Goal: Communication & Community: Share content

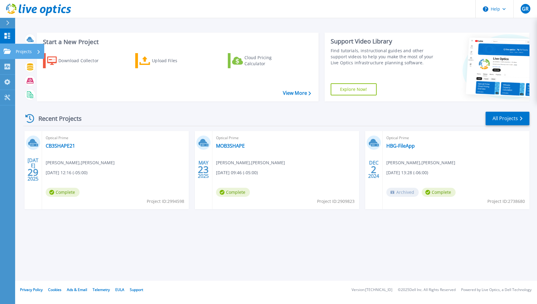
click at [37, 52] on div "Projects" at bounding box center [28, 52] width 25 height 16
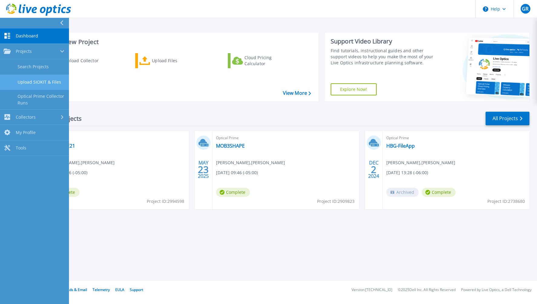
click at [28, 75] on link "Upload SIOKIT & Files" at bounding box center [34, 82] width 69 height 15
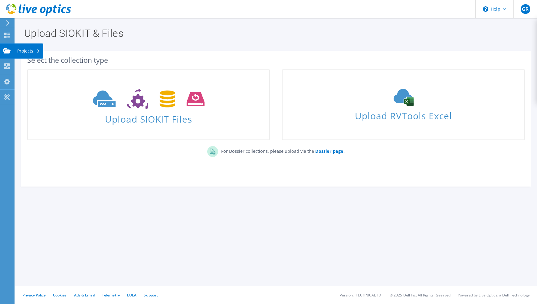
click at [23, 49] on div "Projects" at bounding box center [28, 51] width 29 height 15
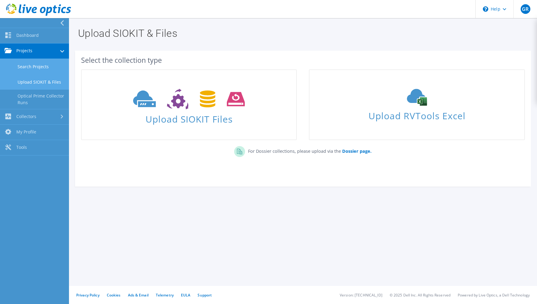
click at [48, 67] on link "Search Projects" at bounding box center [34, 66] width 69 height 15
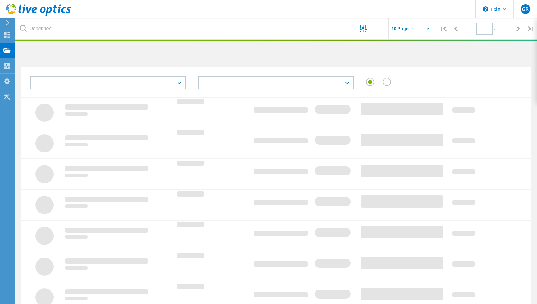
type input "1"
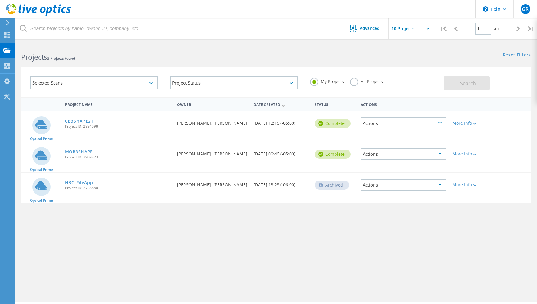
click at [79, 153] on link "MOB3SHAPE" at bounding box center [79, 152] width 28 height 4
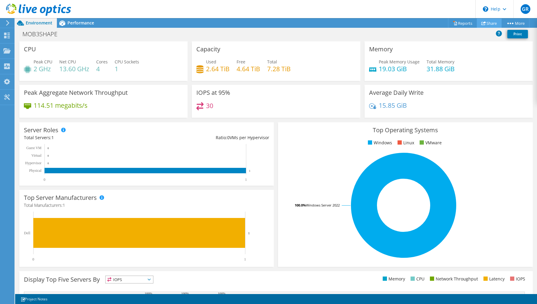
click at [489, 24] on link "Share" at bounding box center [488, 22] width 25 height 9
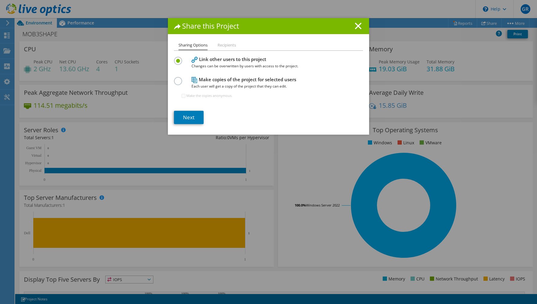
click at [228, 47] on li "Recipients" at bounding box center [226, 46] width 18 height 8
click at [219, 43] on li "Recipients" at bounding box center [226, 46] width 18 height 8
click at [176, 79] on label at bounding box center [179, 78] width 11 height 2
click at [0, 0] on input "radio" at bounding box center [0, 0] width 0 height 0
click at [228, 49] on li "Recipients" at bounding box center [226, 46] width 18 height 8
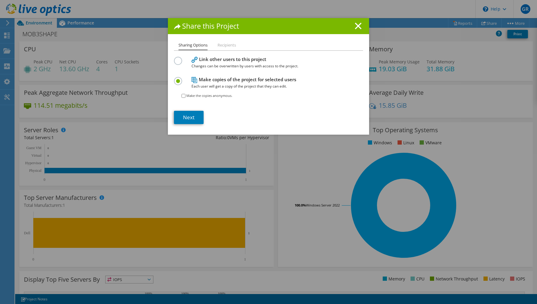
click at [179, 58] on label at bounding box center [179, 58] width 11 height 2
click at [0, 0] on input "radio" at bounding box center [0, 0] width 0 height 0
click at [193, 117] on link "Next" at bounding box center [189, 117] width 30 height 13
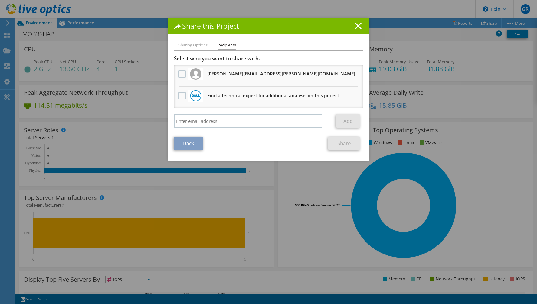
click at [195, 45] on li "Sharing Options" at bounding box center [192, 46] width 29 height 8
click at [178, 48] on li "Sharing Options" at bounding box center [192, 46] width 29 height 8
click at [182, 141] on link "Back" at bounding box center [188, 143] width 29 height 13
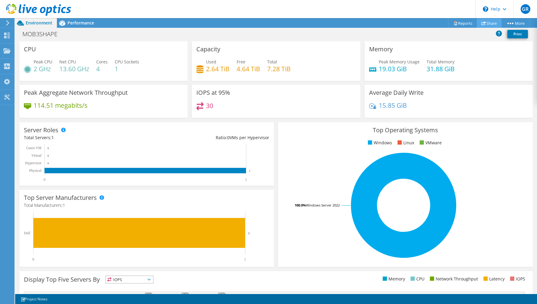
click at [482, 23] on icon at bounding box center [483, 23] width 5 height 5
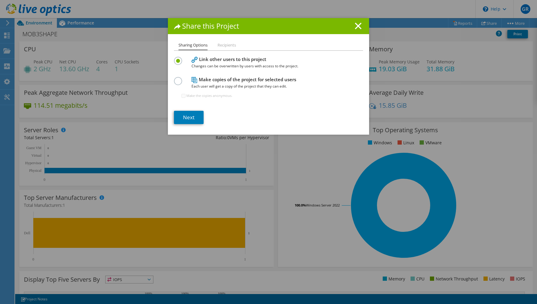
click at [180, 79] on label at bounding box center [179, 78] width 11 height 2
click at [0, 0] on input "radio" at bounding box center [0, 0] width 0 height 0
click at [232, 46] on li "Recipients" at bounding box center [226, 46] width 18 height 8
click at [193, 119] on link "Next" at bounding box center [189, 117] width 30 height 13
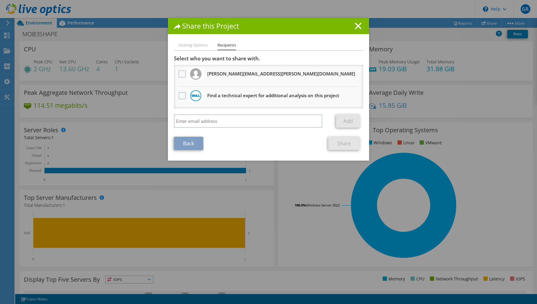
click at [354, 26] on h1 "Share this Project" at bounding box center [268, 26] width 189 height 7
click at [358, 27] on icon at bounding box center [358, 26] width 7 height 7
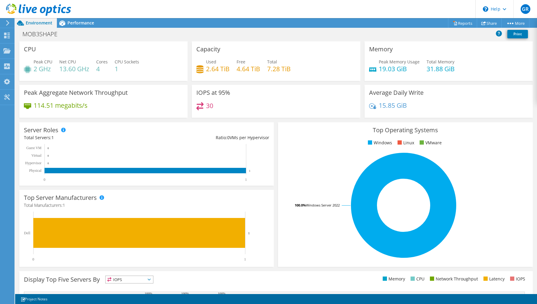
click at [404, 30] on div "MOB3SHAPE Print" at bounding box center [275, 33] width 521 height 11
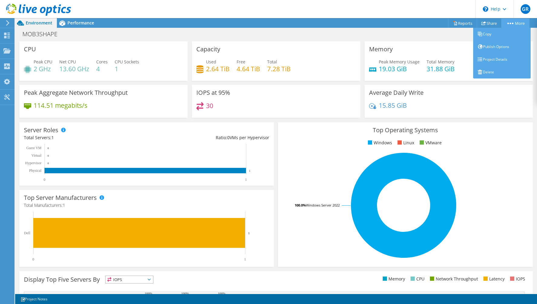
click at [513, 25] on link "More" at bounding box center [515, 22] width 28 height 9
click at [501, 63] on link "Project Details" at bounding box center [501, 59] width 57 height 13
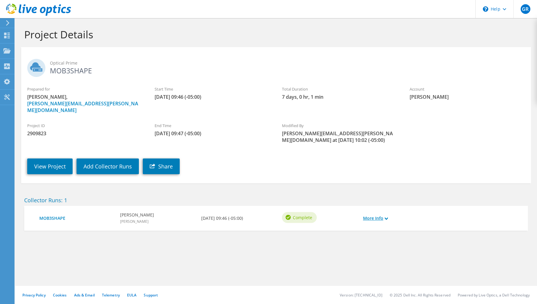
click at [385, 217] on icon at bounding box center [385, 218] width 3 height 3
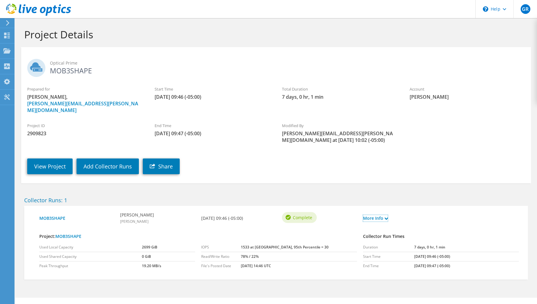
scroll to position [5, 0]
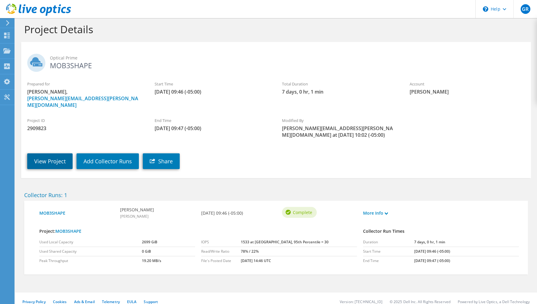
click at [41, 155] on link "View Project" at bounding box center [49, 162] width 45 height 16
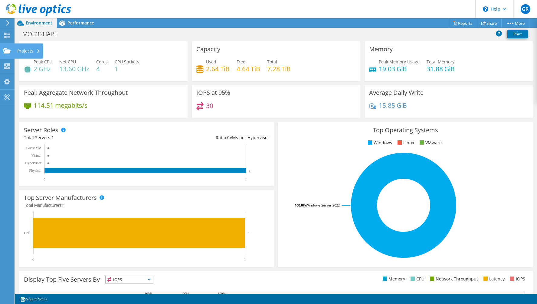
click at [31, 51] on div "Projects" at bounding box center [28, 51] width 29 height 15
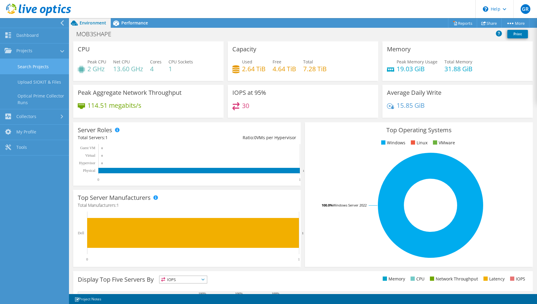
click at [35, 67] on link "Search Projects" at bounding box center [34, 66] width 69 height 15
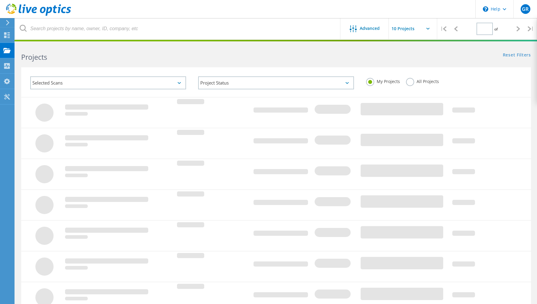
type input "1"
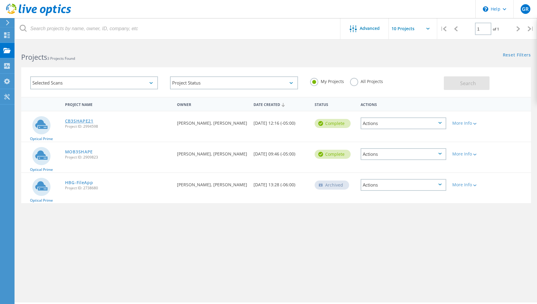
click at [79, 121] on link "CB3SHAPE21" at bounding box center [79, 121] width 28 height 4
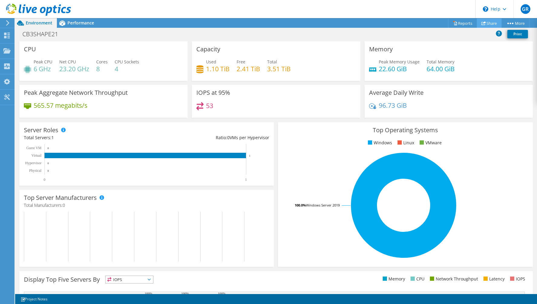
click at [488, 24] on link "Share" at bounding box center [488, 22] width 25 height 9
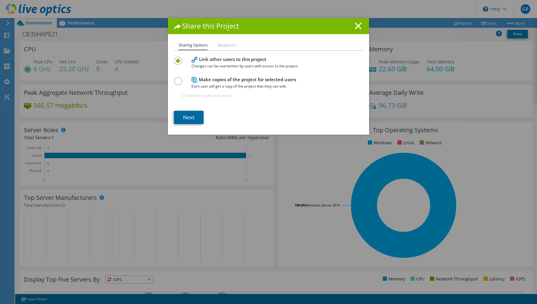
click at [189, 118] on link "Next" at bounding box center [189, 117] width 30 height 13
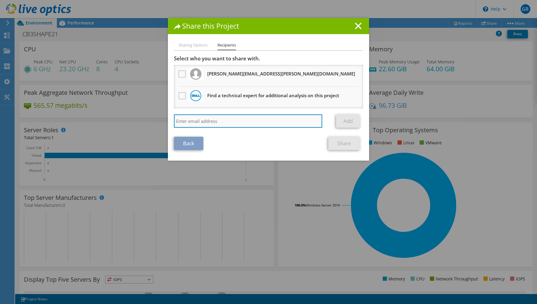
click at [205, 121] on input "search" at bounding box center [248, 121] width 148 height 13
type input "[PERSON_NAME]"
click at [200, 121] on input "[PERSON_NAME]" at bounding box center [248, 121] width 148 height 13
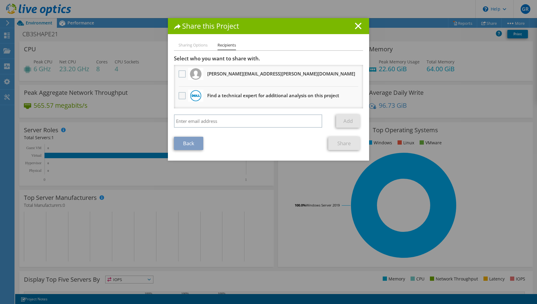
click at [183, 99] on label at bounding box center [182, 95] width 9 height 7
click at [0, 0] on input "checkbox" at bounding box center [0, 0] width 0 height 0
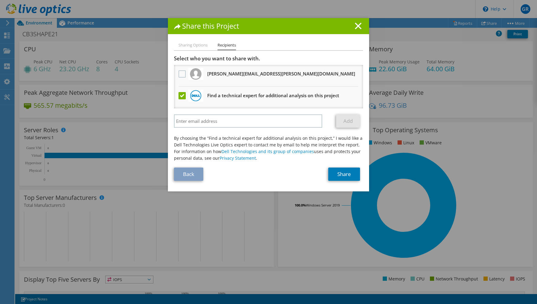
click at [183, 99] on label at bounding box center [182, 95] width 9 height 7
click at [0, 0] on input "checkbox" at bounding box center [0, 0] width 0 height 0
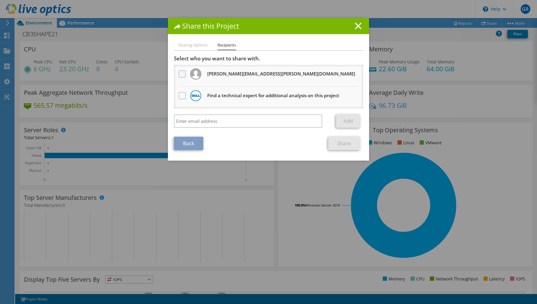
click at [184, 74] on label at bounding box center [182, 73] width 9 height 7
click at [0, 0] on input "checkbox" at bounding box center [0, 0] width 0 height 0
click at [184, 74] on label at bounding box center [182, 73] width 9 height 7
click at [0, 0] on input "checkbox" at bounding box center [0, 0] width 0 height 0
click at [217, 126] on input "search" at bounding box center [248, 121] width 148 height 13
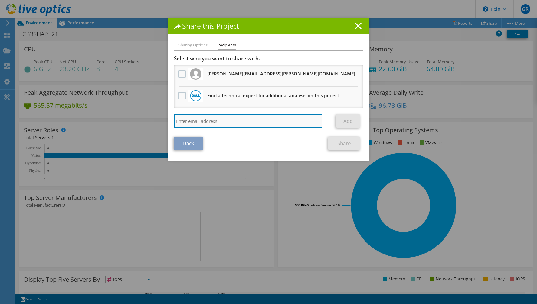
click at [230, 124] on input "search" at bounding box center [248, 121] width 148 height 13
paste input "[EMAIL_ADDRESS][DOMAIN_NAME]"
type input "[EMAIL_ADDRESS][DOMAIN_NAME]"
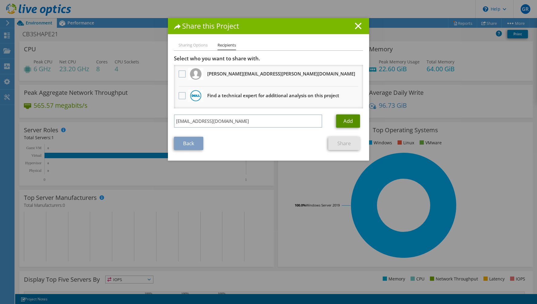
click at [354, 119] on link "Add" at bounding box center [348, 121] width 24 height 13
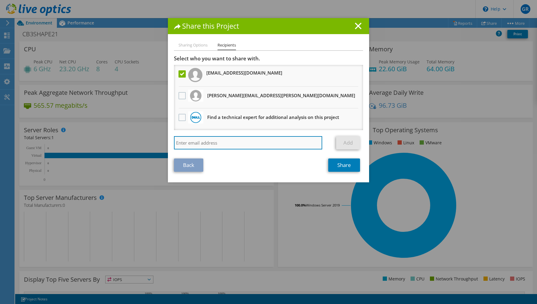
click at [212, 144] on input "search" at bounding box center [248, 142] width 148 height 13
type input "[PERSON_NAME][EMAIL_ADDRESS][PERSON_NAME][DOMAIN_NAME]"
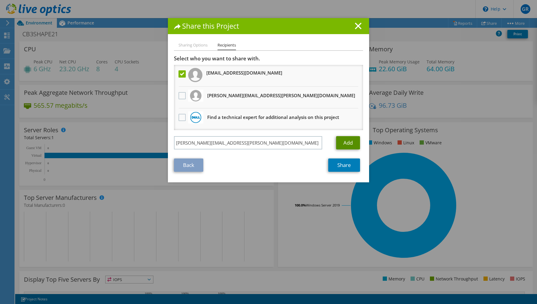
click at [342, 144] on link "Add" at bounding box center [348, 142] width 24 height 13
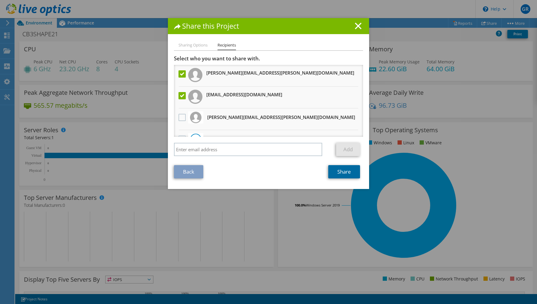
click at [340, 175] on link "Share" at bounding box center [344, 171] width 32 height 13
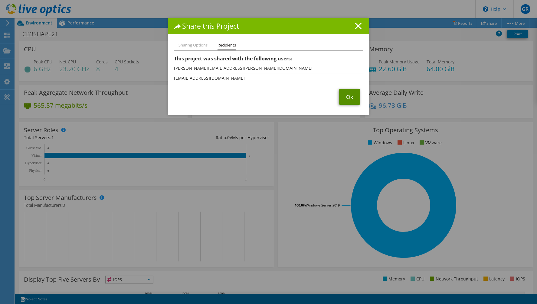
click at [347, 100] on link "Ok" at bounding box center [349, 97] width 21 height 16
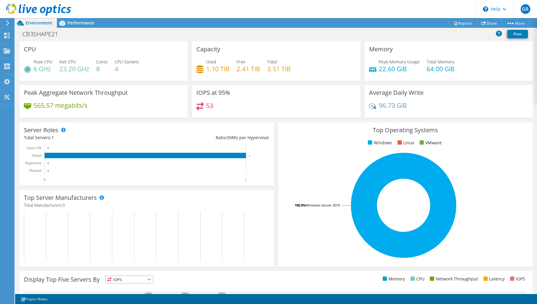
click at [106, 14] on header "GR End User Graham Ritchie [EMAIL_ADDRESS][PERSON_NAME][DOMAIN_NAME] [PERSON_NA…" at bounding box center [268, 9] width 537 height 18
